Goal: Task Accomplishment & Management: Manage account settings

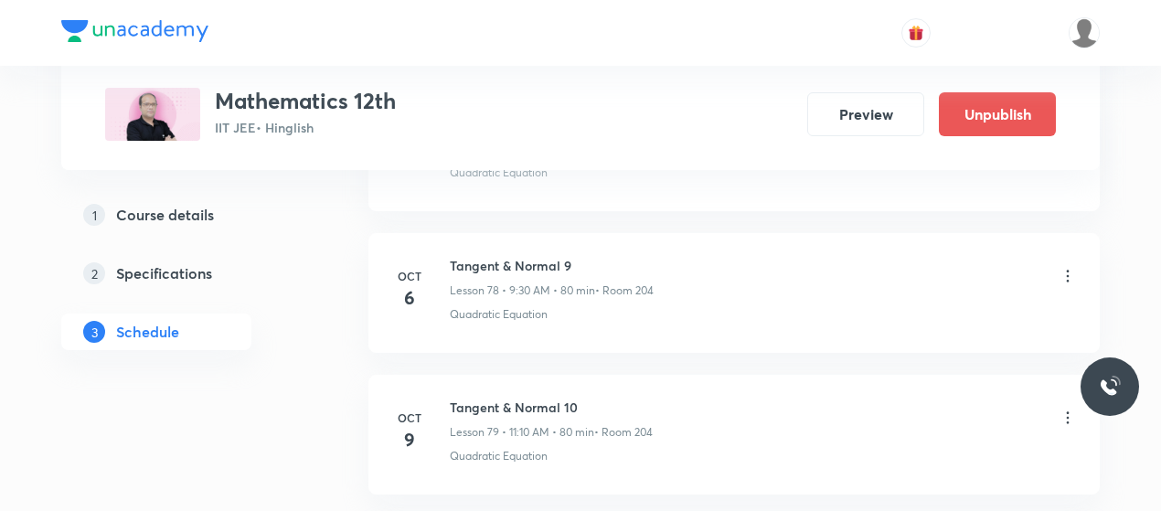
scroll to position [12075, 0]
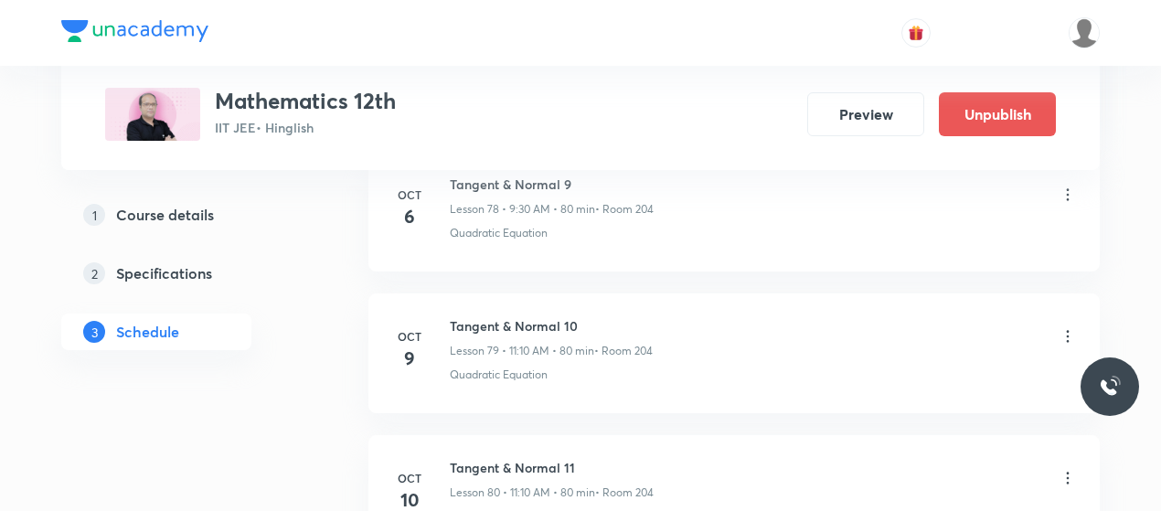
click at [1068, 327] on icon at bounding box center [1068, 336] width 18 height 18
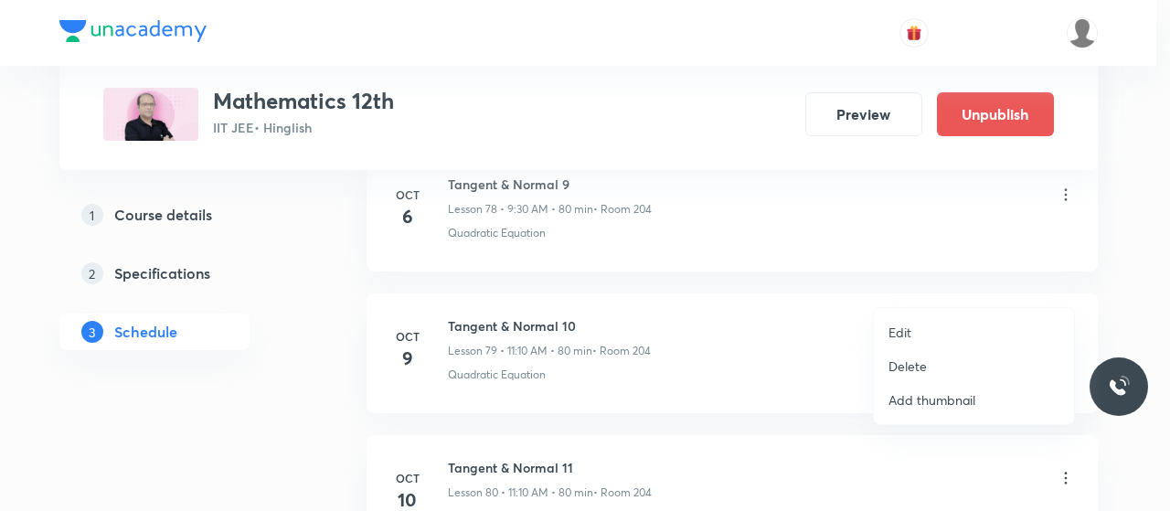
click at [902, 327] on p "Edit" at bounding box center [900, 332] width 23 height 19
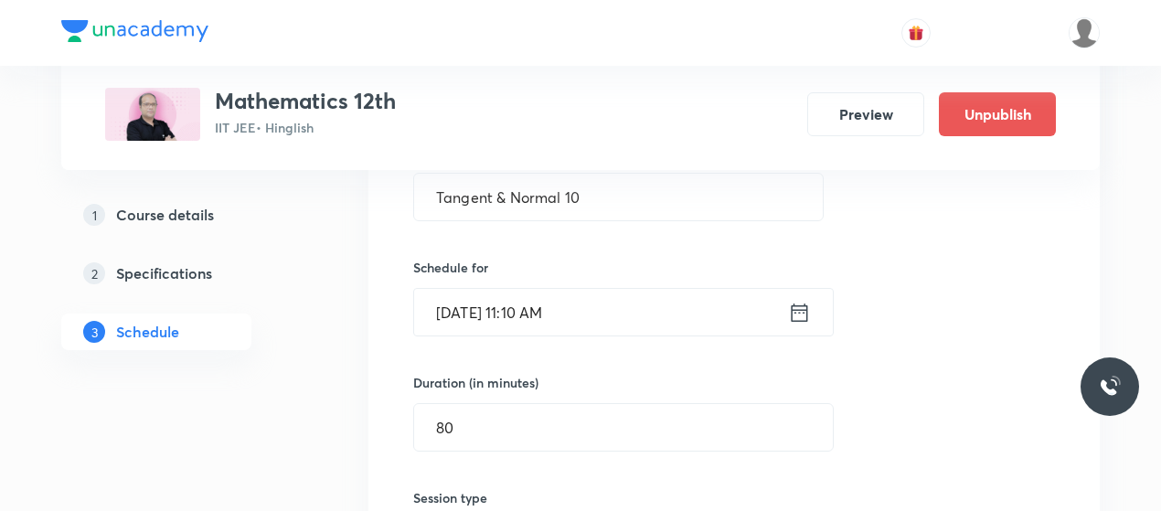
scroll to position [11287, 0]
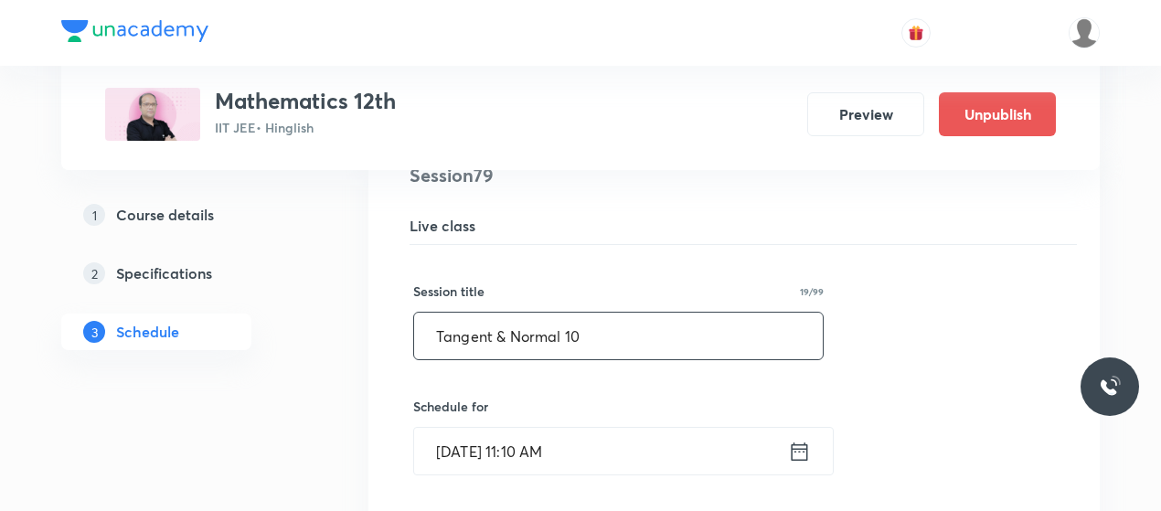
click at [495, 313] on input "Tangent & Normal 10" at bounding box center [618, 336] width 409 height 47
click at [468, 313] on input "AOD LMVT& Max and Min 1" at bounding box center [618, 336] width 409 height 47
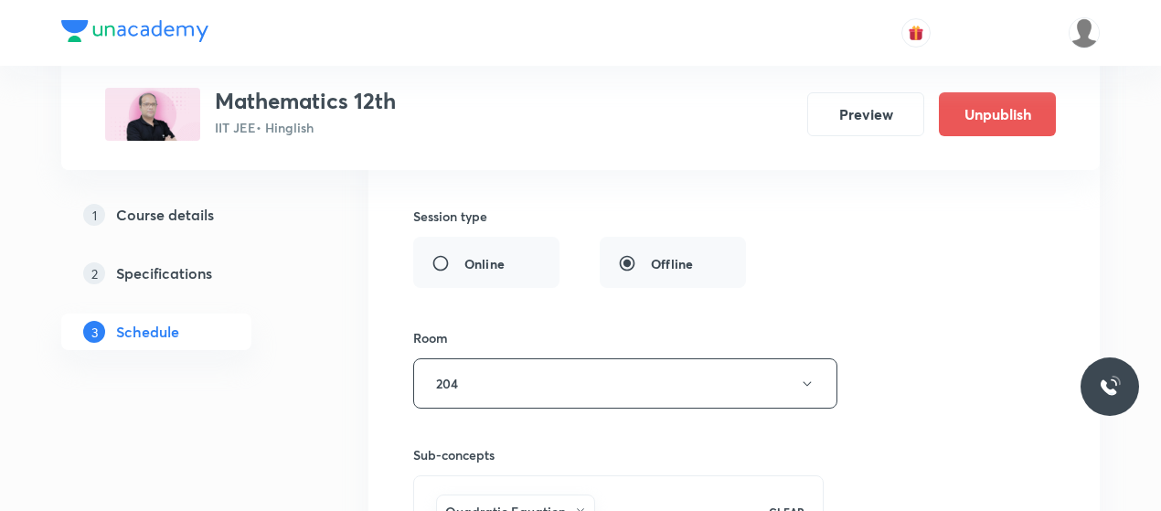
scroll to position [11910, 0]
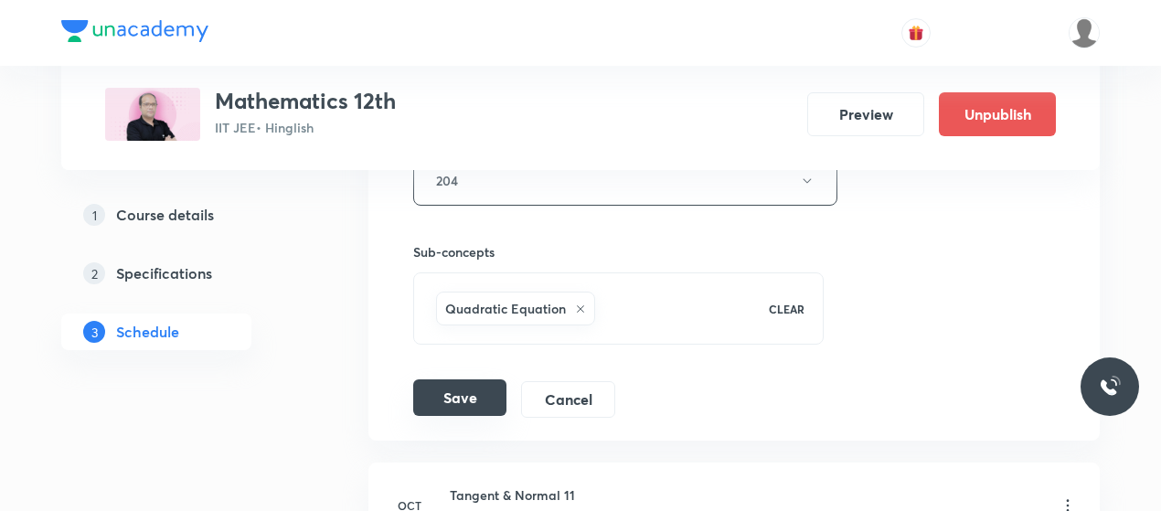
type input "AOD (LMVT& Max and Min) 1"
click at [464, 379] on button "Save" at bounding box center [459, 397] width 93 height 37
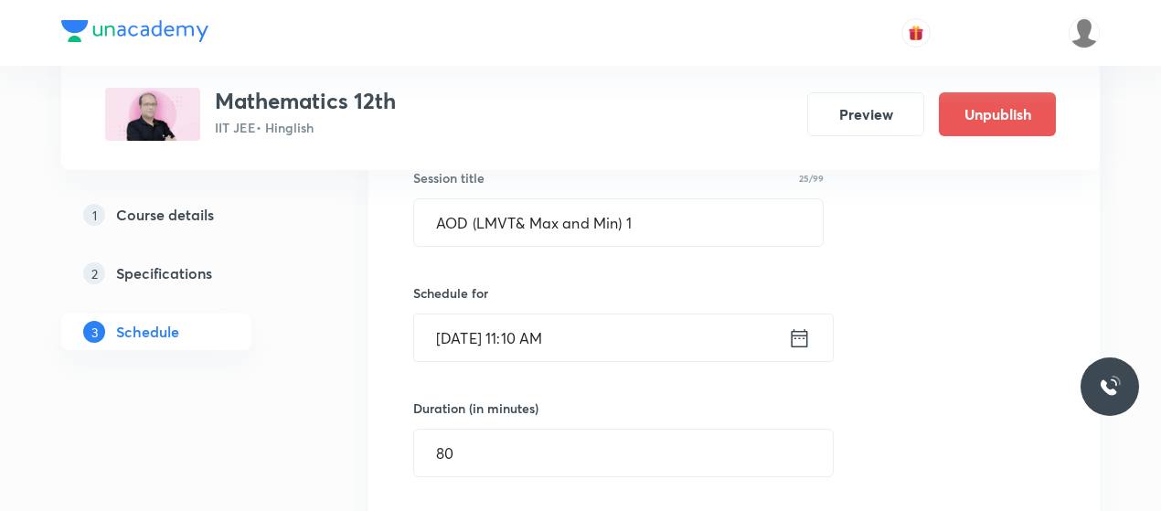
scroll to position [11163, 0]
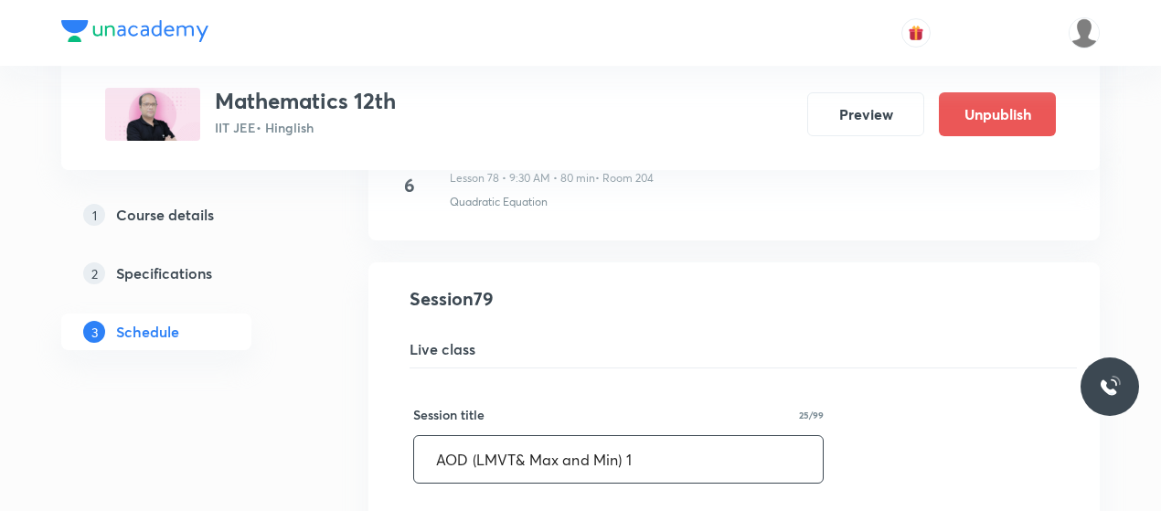
click at [479, 436] on input "AOD (LMVT& Max and Min) 1" at bounding box center [618, 459] width 409 height 47
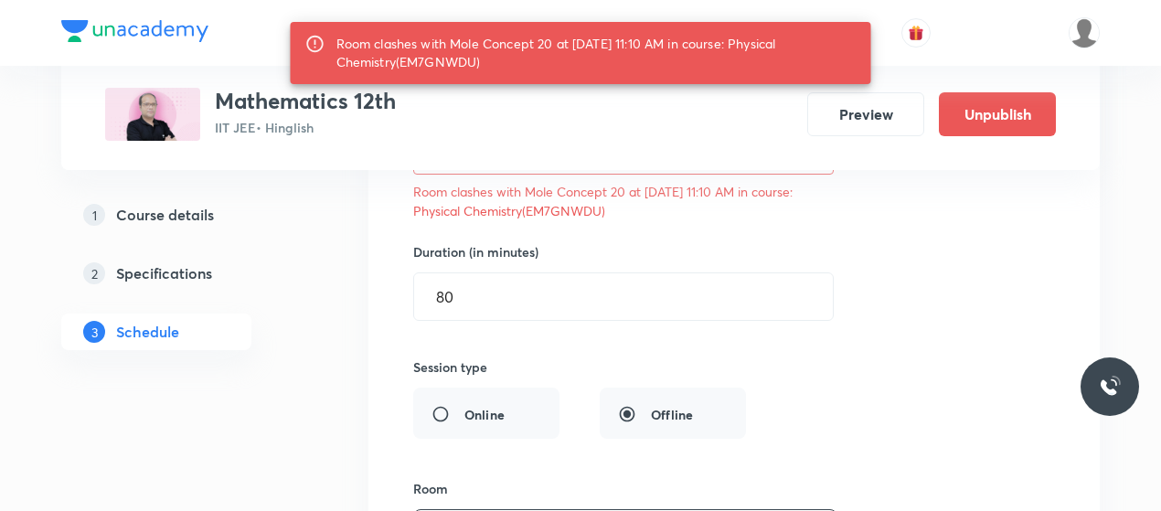
scroll to position [11606, 0]
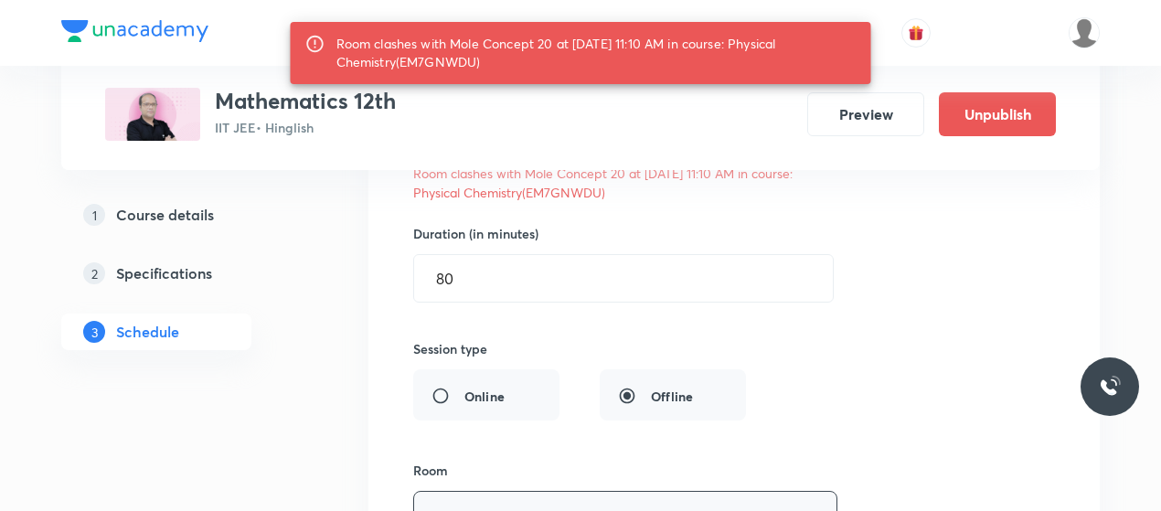
click at [563, 491] on button "204" at bounding box center [625, 516] width 424 height 50
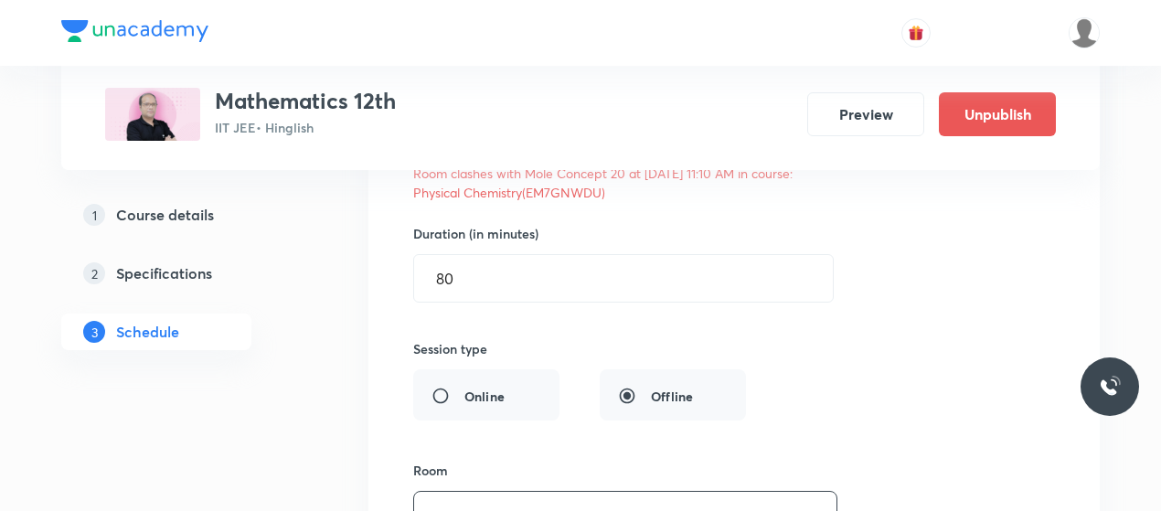
click at [435, 491] on button "204" at bounding box center [625, 516] width 424 height 50
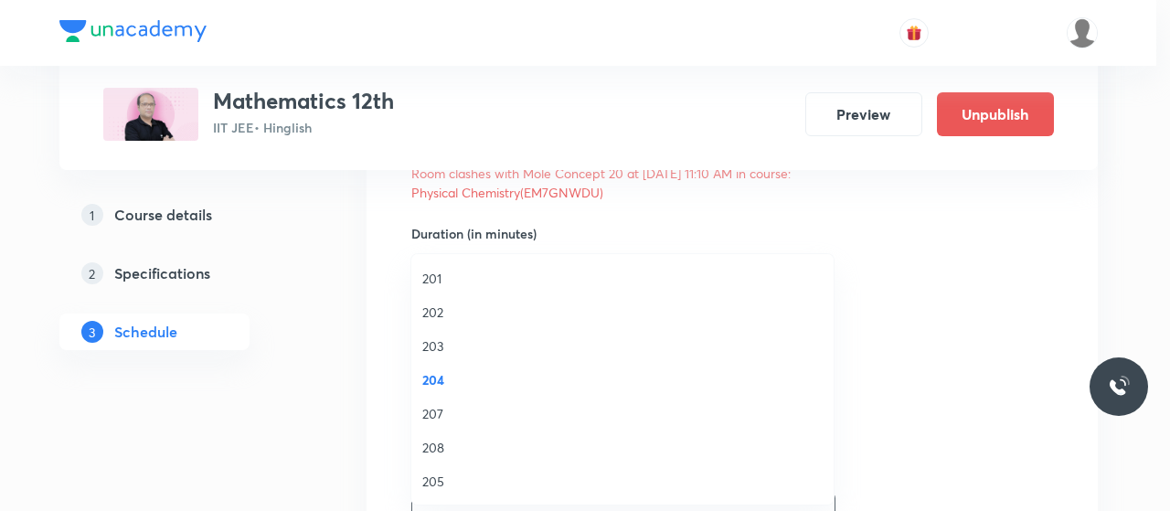
click at [435, 480] on span "205" at bounding box center [622, 481] width 400 height 19
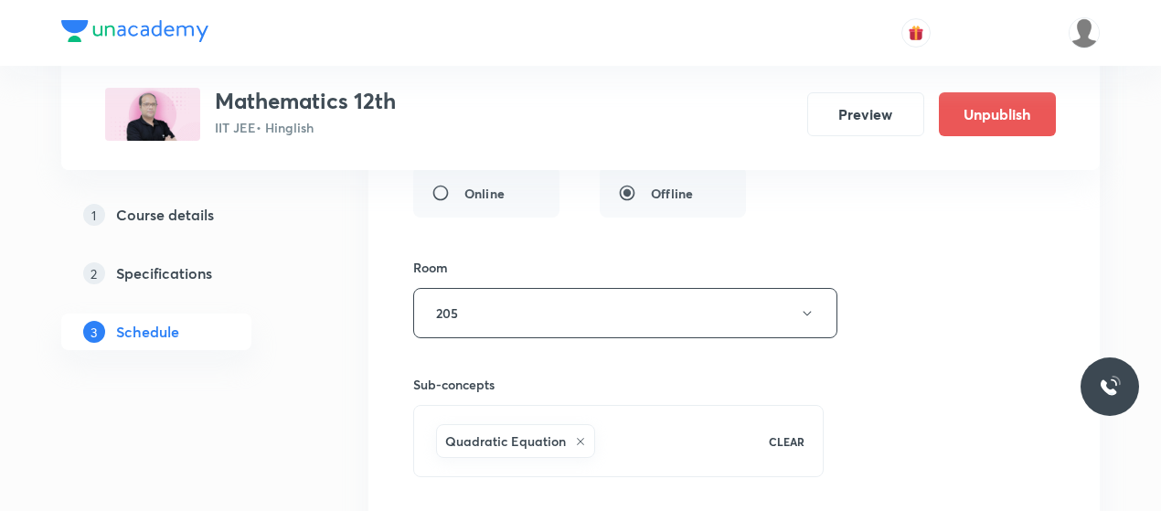
scroll to position [11813, 0]
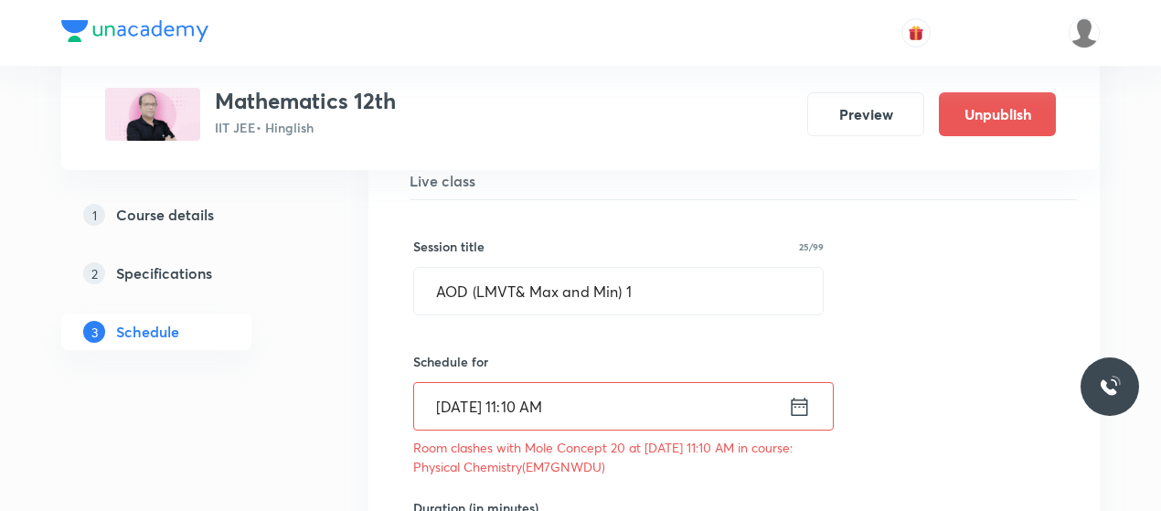
scroll to position [11329, 0]
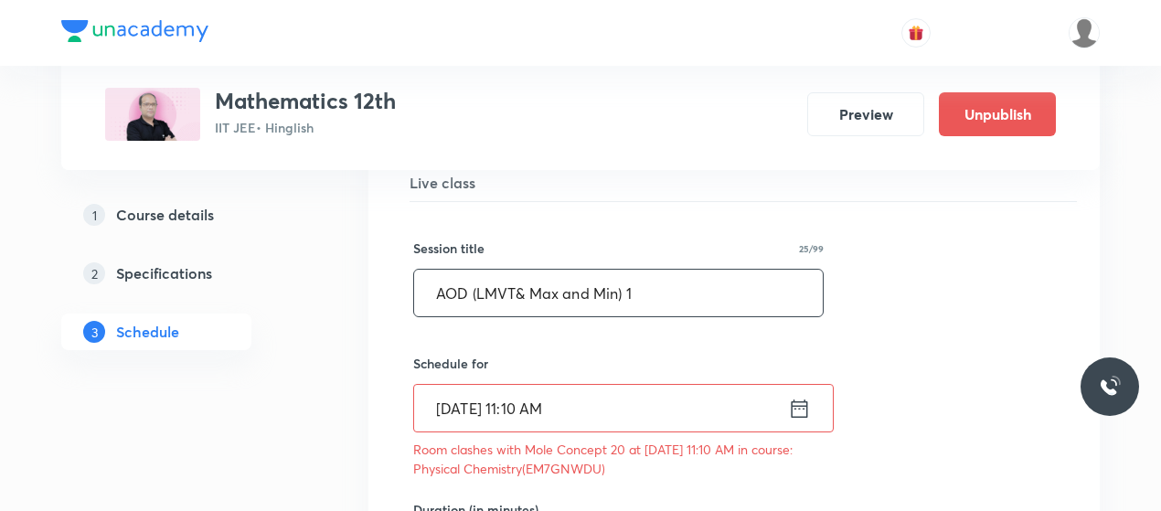
click at [539, 270] on input "AOD (LMVT& Max and Min) 1" at bounding box center [618, 293] width 409 height 47
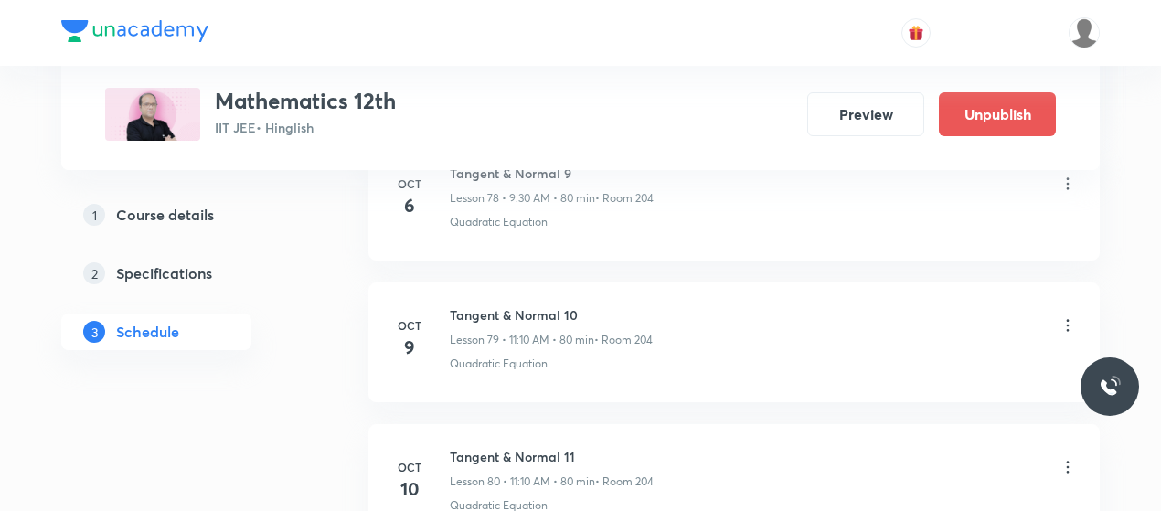
scroll to position [11243, 0]
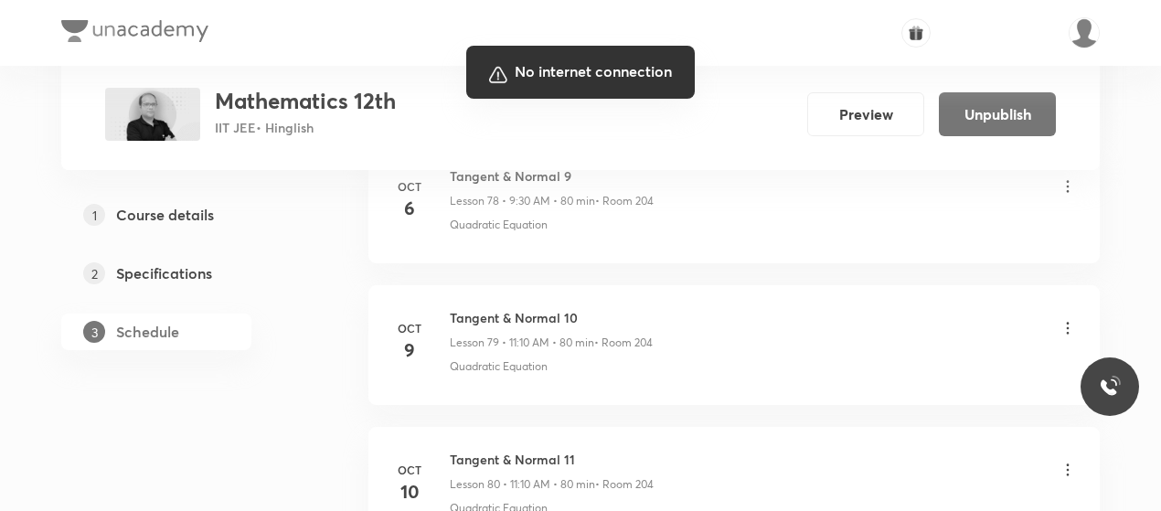
drag, startPoint x: 524, startPoint y: 292, endPoint x: 698, endPoint y: 390, distance: 200.6
click at [698, 390] on div at bounding box center [580, 255] width 1161 height 511
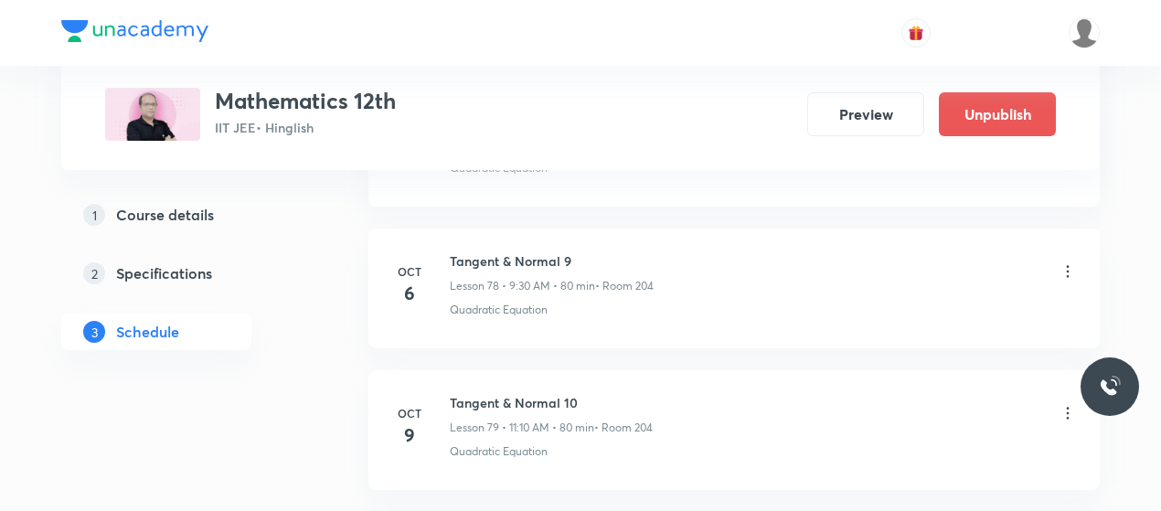
scroll to position [11156, 0]
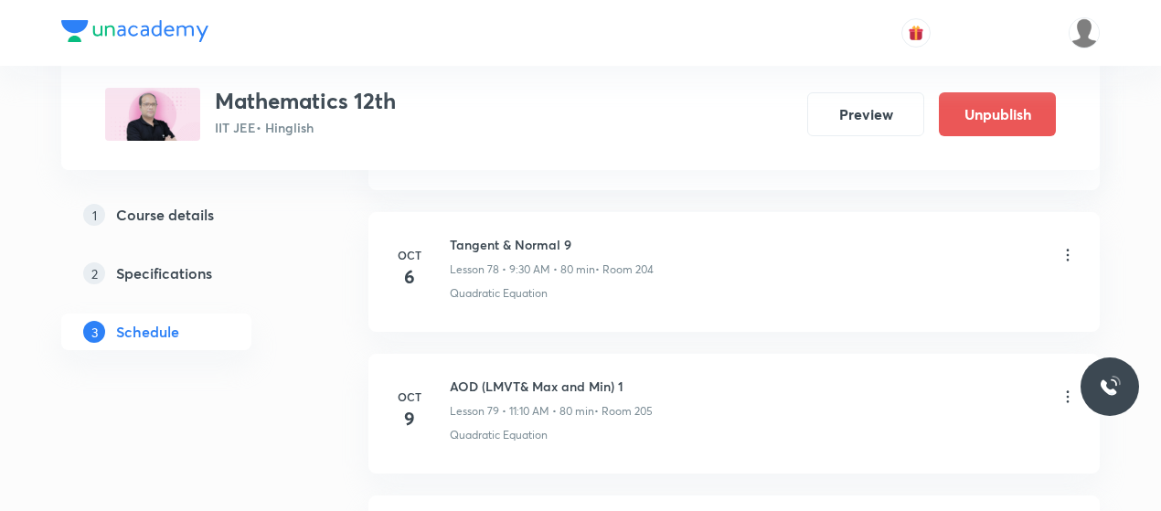
scroll to position [12011, 0]
click at [550, 379] on h6 "AOD (LMVT& Max and Min) 1" at bounding box center [551, 388] width 203 height 19
copy h6 "AOD (LMVT& Max and Min) 1"
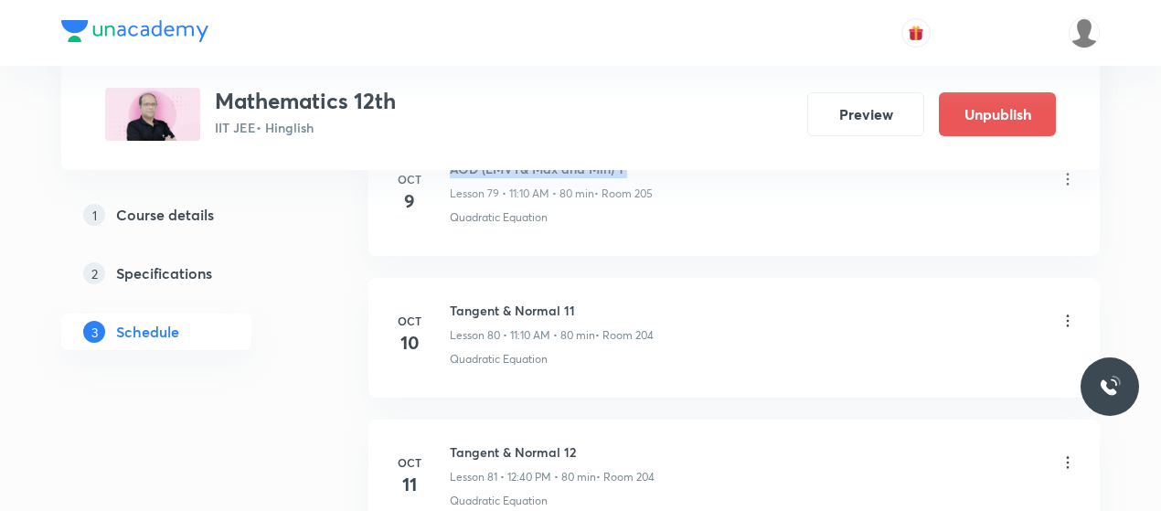
scroll to position [12233, 0]
click at [1081, 277] on li "Oct 10 Tangent & Normal 11 Lesson 80 • 11:10 AM • 80 min • Room 204 Quadratic E…" at bounding box center [733, 337] width 731 height 120
click at [1066, 311] on icon at bounding box center [1068, 320] width 18 height 18
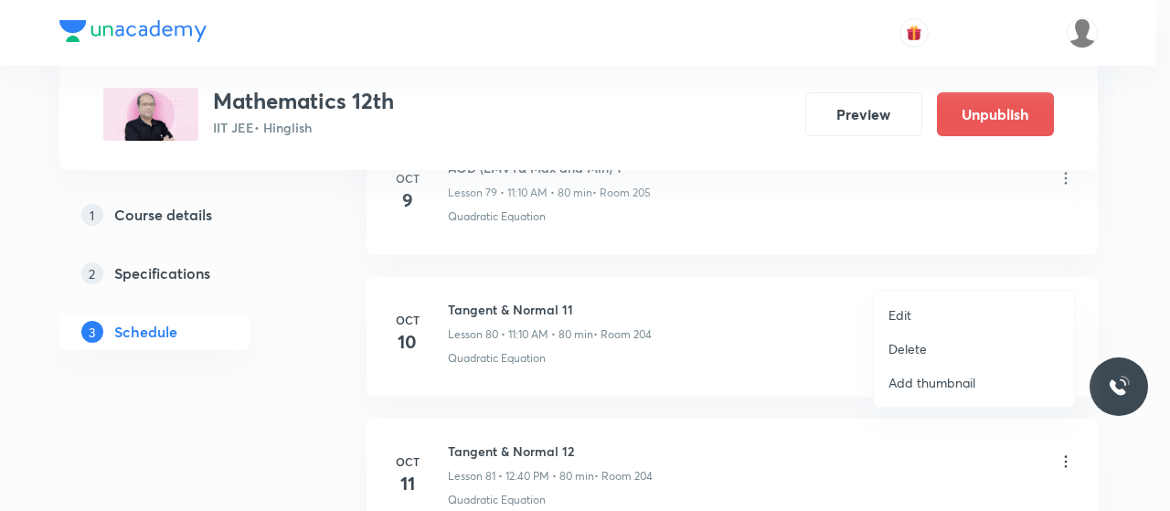
click at [912, 305] on li "Edit" at bounding box center [974, 315] width 200 height 34
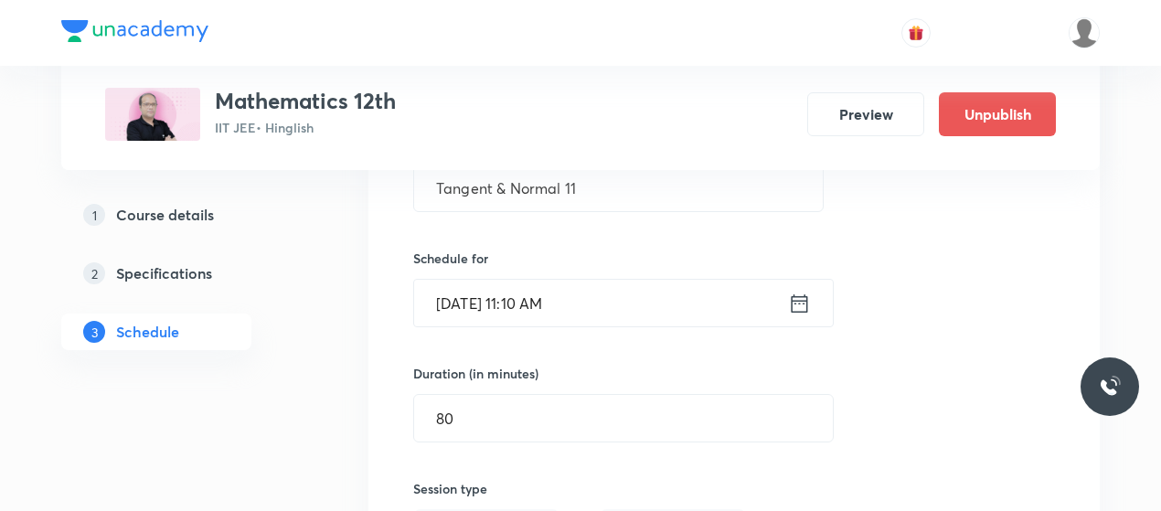
scroll to position [11451, 0]
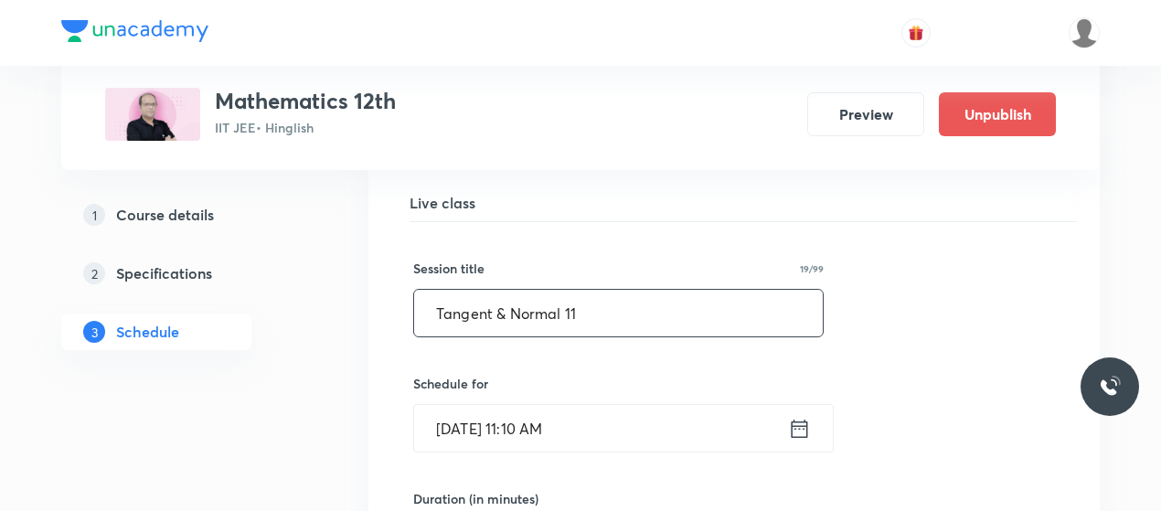
click at [515, 290] on input "Tangent & Normal 11" at bounding box center [618, 313] width 409 height 47
paste input "AOD (LMVT& Max and Min)"
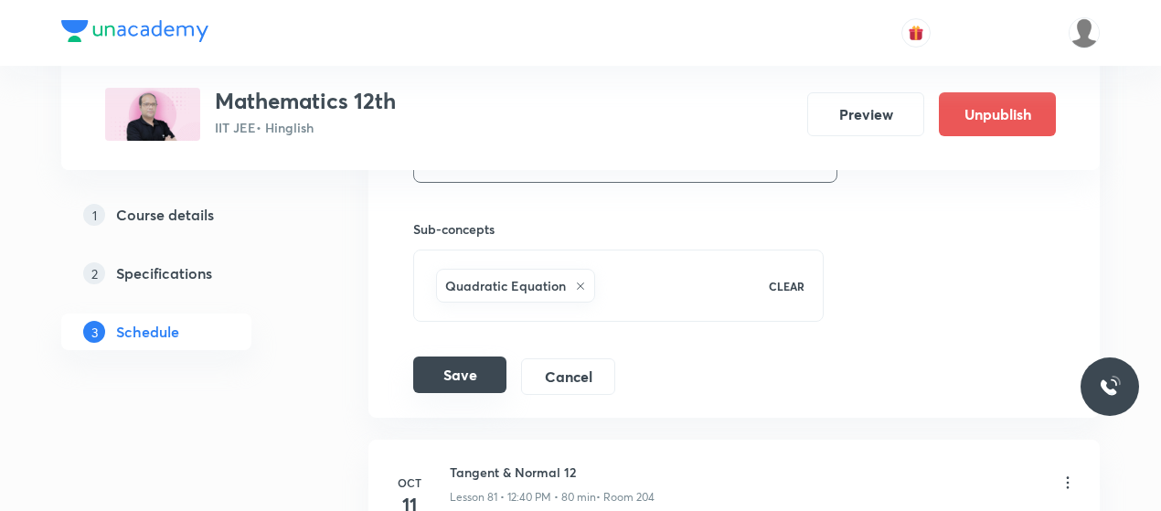
scroll to position [12076, 0]
type input "AOD (LMVT& Max and Min) 2"
click at [475, 355] on button "Save" at bounding box center [459, 373] width 93 height 37
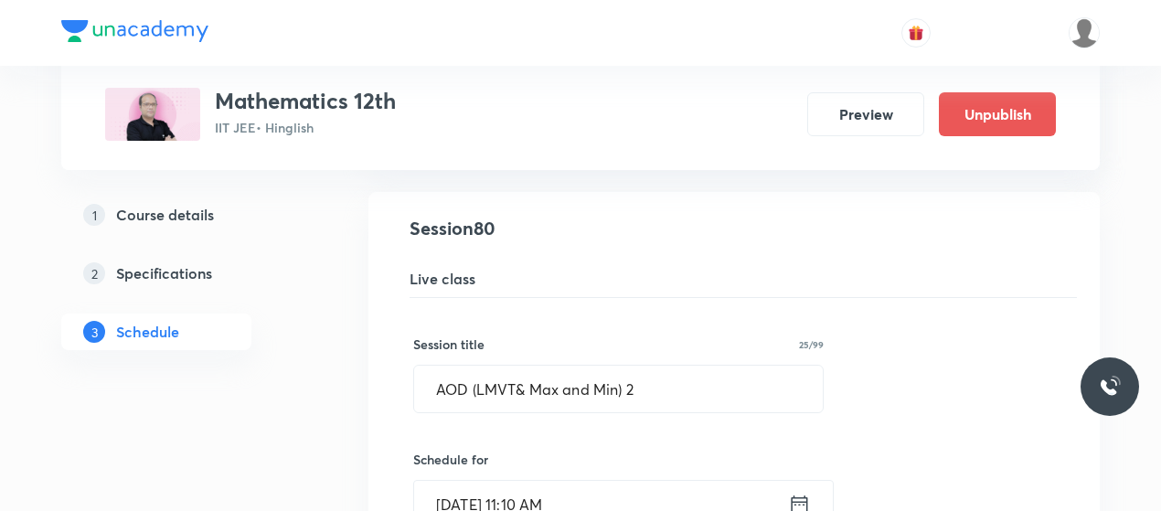
scroll to position [11368, 0]
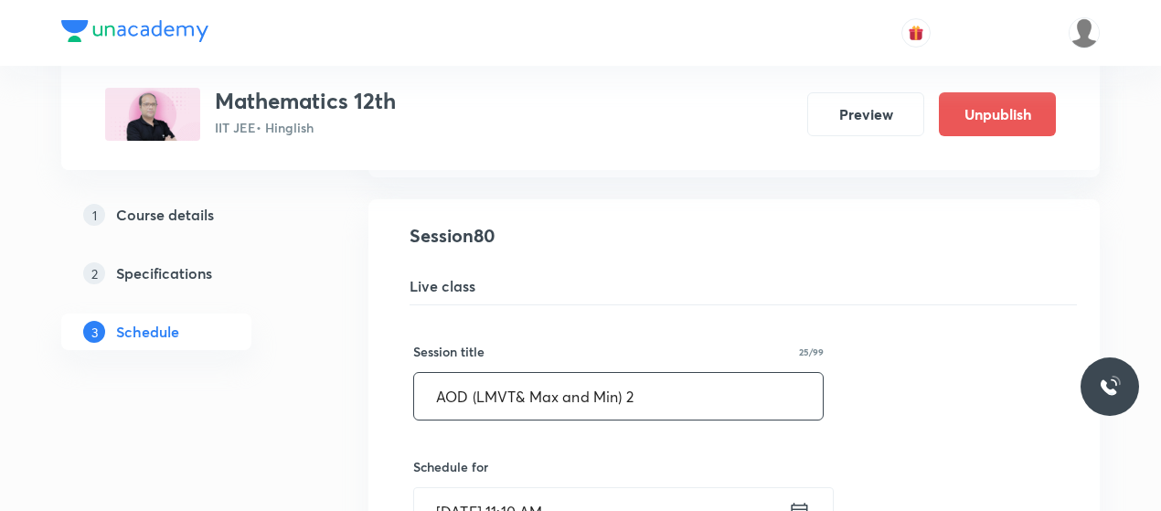
click at [484, 373] on input "AOD (LMVT& Max and Min) 2" at bounding box center [618, 396] width 409 height 47
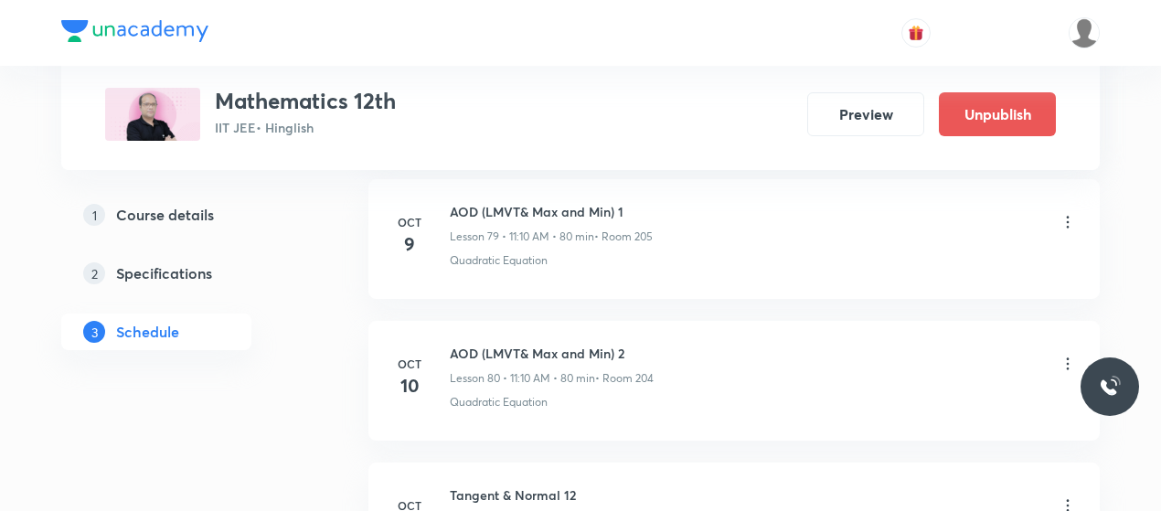
scroll to position [11439, 0]
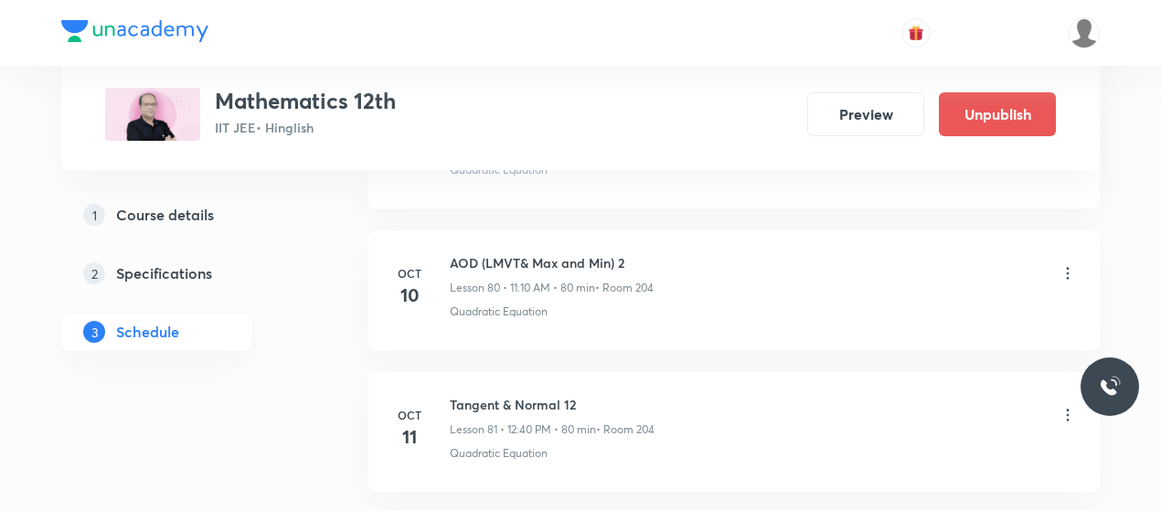
click at [1063, 406] on icon at bounding box center [1068, 415] width 18 height 18
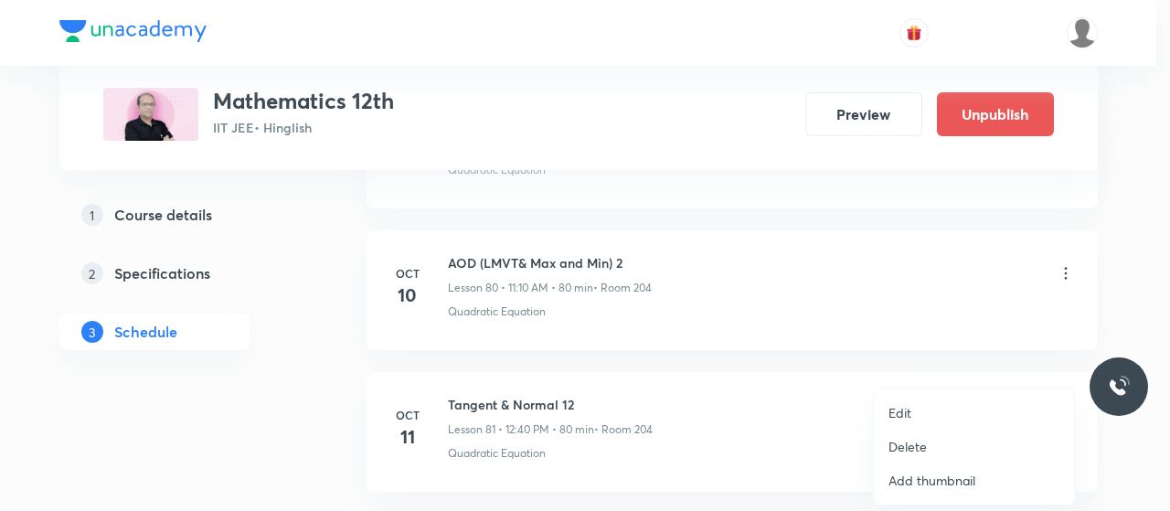
click at [911, 412] on p "Edit" at bounding box center [900, 412] width 23 height 19
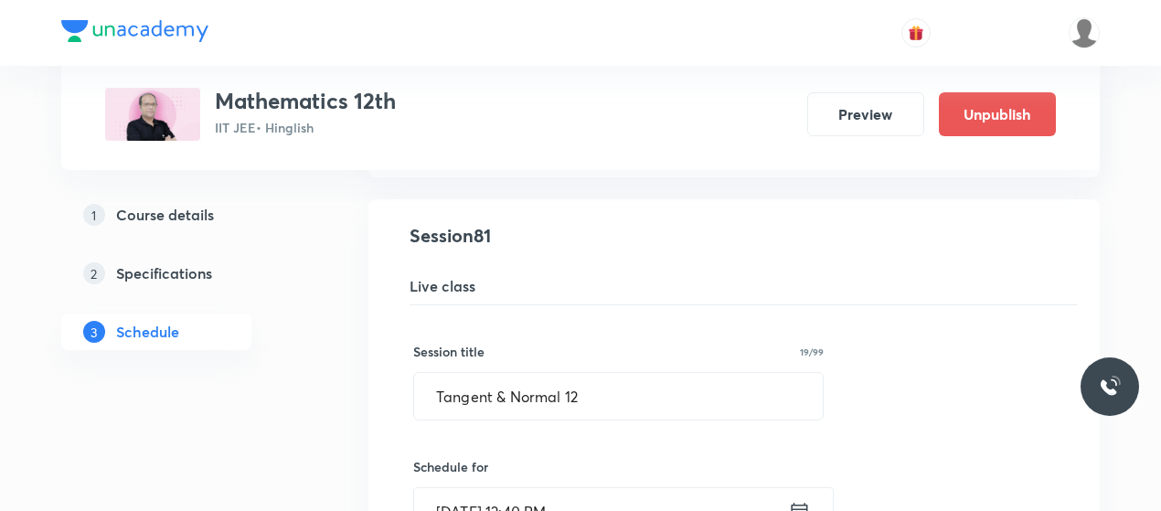
scroll to position [11510, 0]
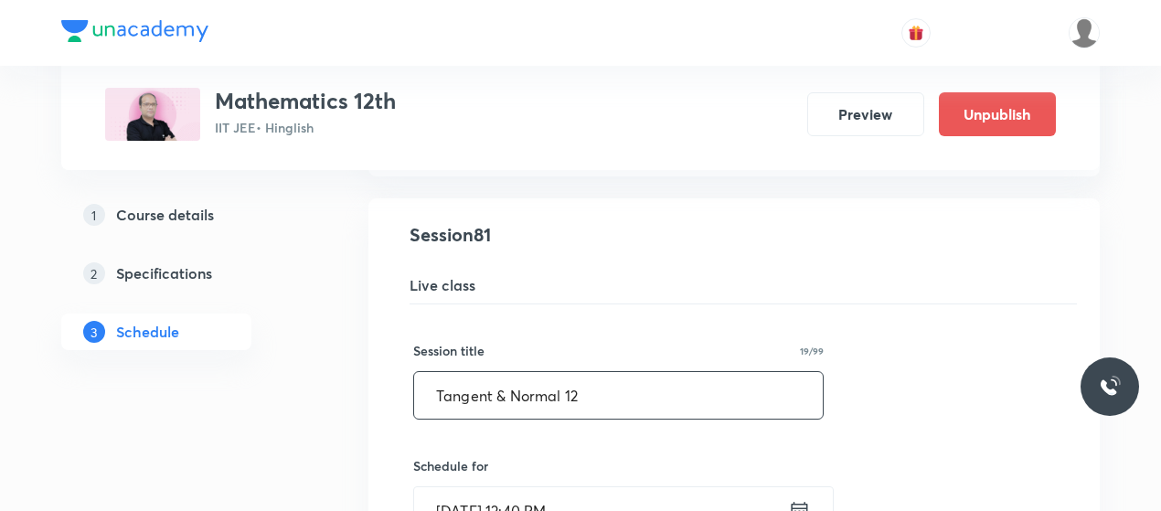
click at [519, 372] on input "Tangent & Normal 12" at bounding box center [618, 395] width 409 height 47
paste input "AOD (LMVT& Max and Min)"
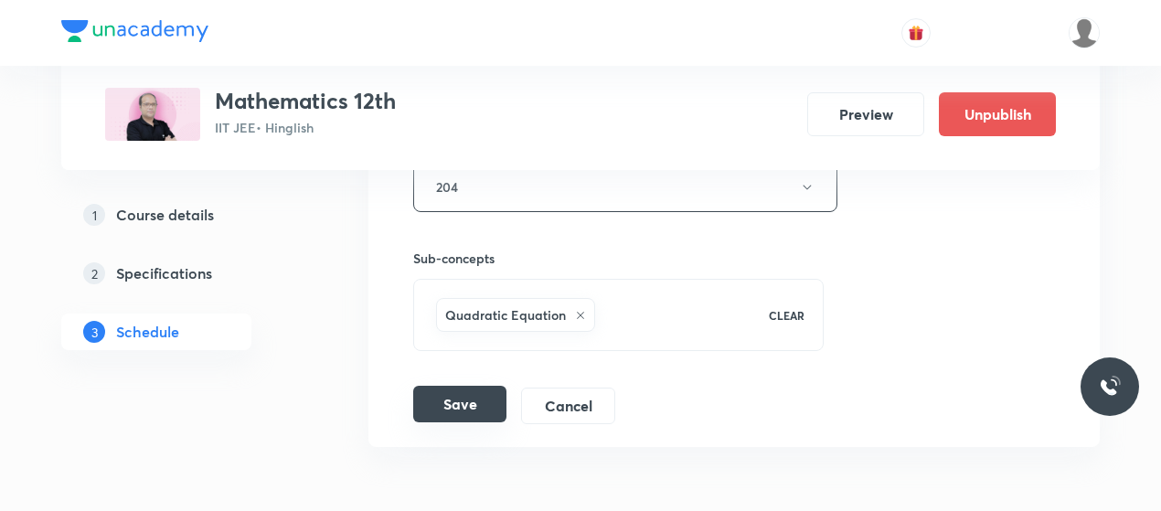
scroll to position [12190, 0]
type input "AOD (LMVT& Max and Min) 3"
click at [444, 383] on button "Save" at bounding box center [459, 401] width 93 height 37
click at [471, 383] on button "Save" at bounding box center [459, 401] width 93 height 37
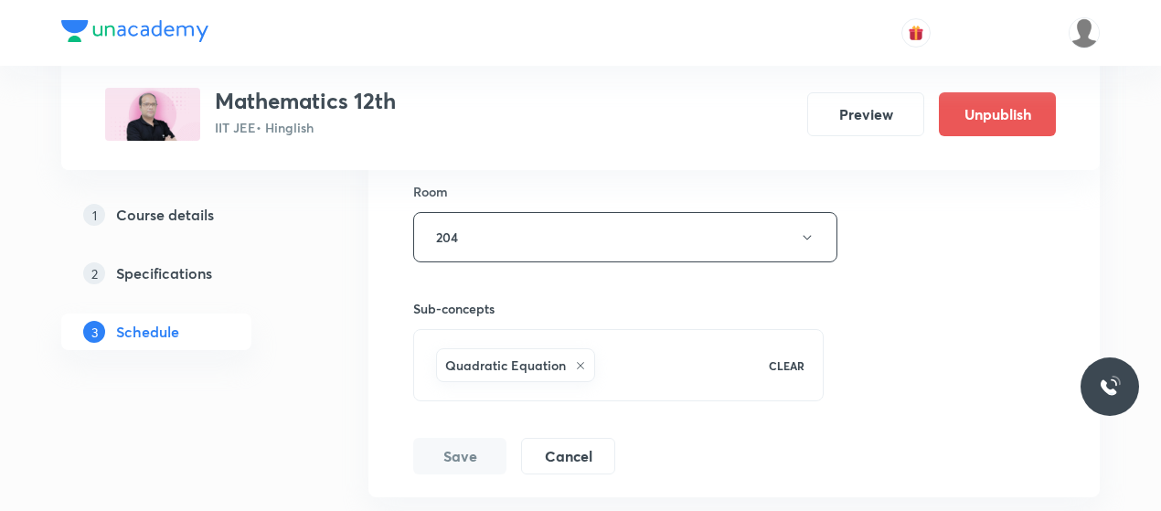
scroll to position [12144, 0]
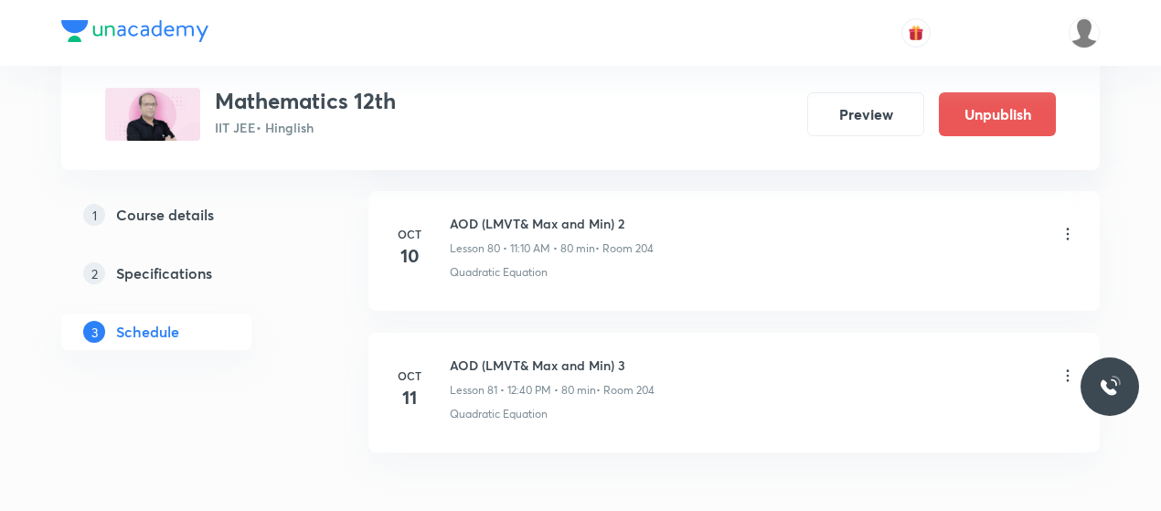
scroll to position [12380, 0]
